Goal: Transaction & Acquisition: Obtain resource

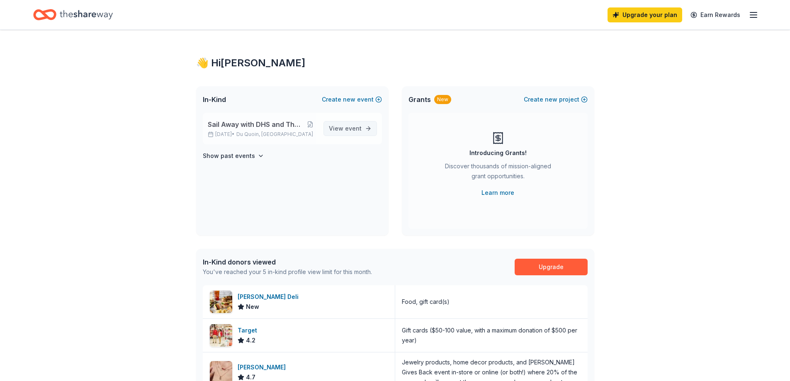
click at [361, 130] on span "event" at bounding box center [353, 128] width 17 height 7
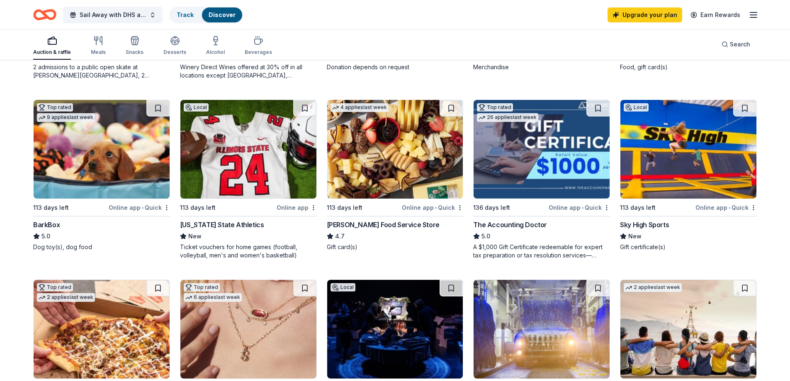
scroll to position [166, 0]
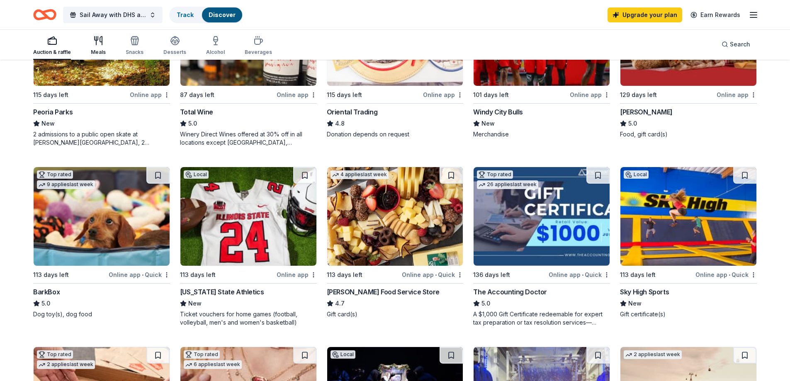
click at [100, 56] on button "Meals" at bounding box center [98, 45] width 15 height 27
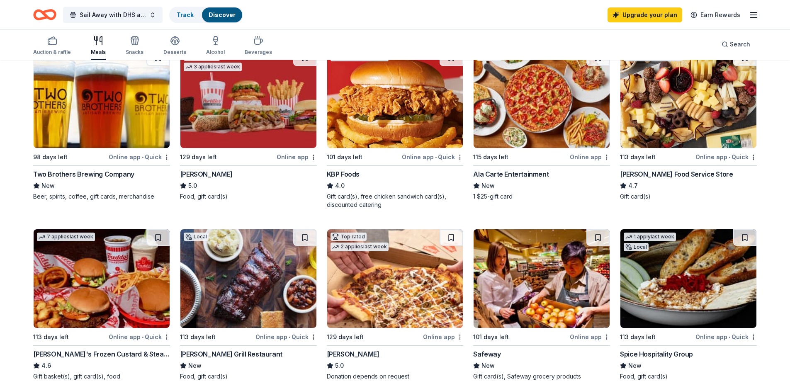
scroll to position [124, 0]
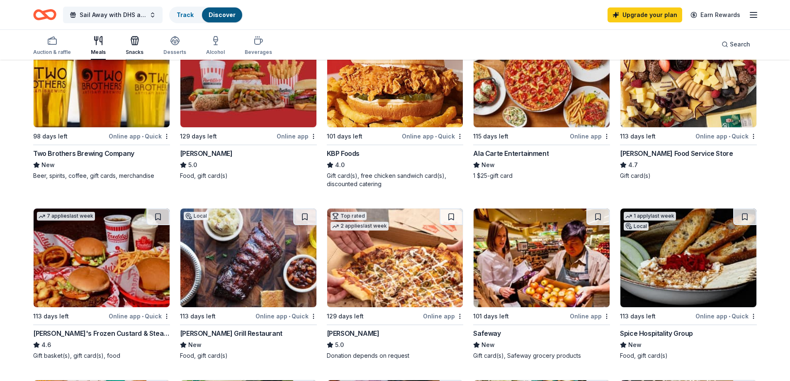
click at [131, 49] on div "Snacks" at bounding box center [135, 52] width 18 height 7
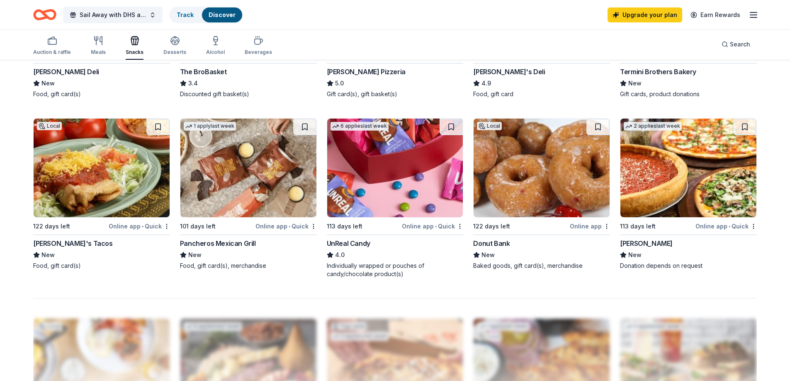
scroll to position [580, 0]
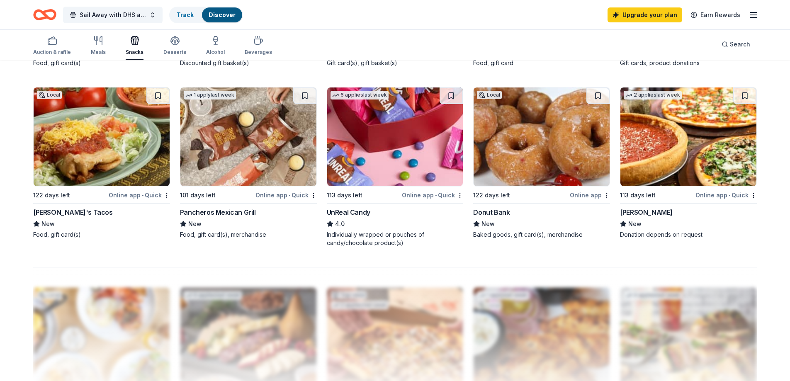
click at [339, 210] on div "UnReal Candy" at bounding box center [349, 212] width 44 height 10
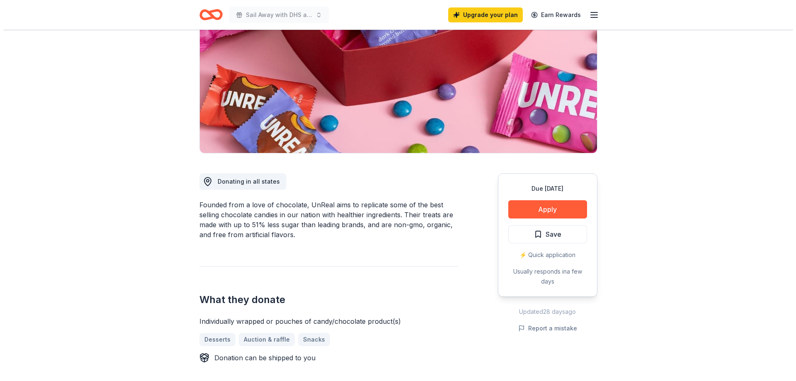
scroll to position [124, 0]
